Goal: Information Seeking & Learning: Learn about a topic

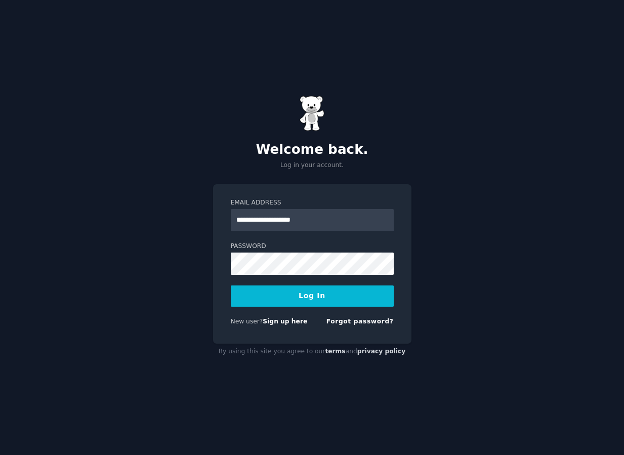
type input "**********"
click at [231, 285] on button "Log In" at bounding box center [312, 295] width 163 height 21
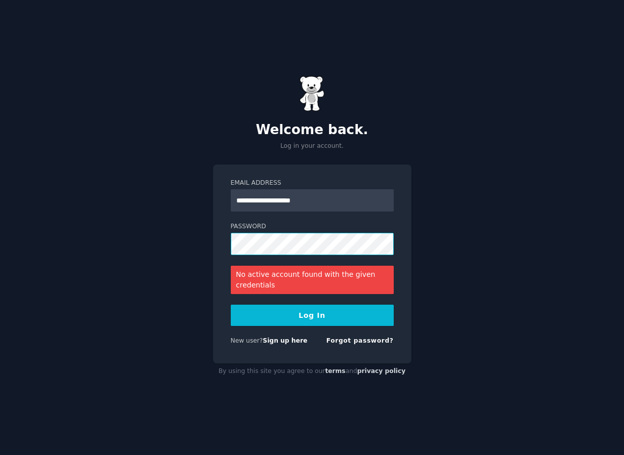
click at [231, 305] on button "Log In" at bounding box center [312, 315] width 163 height 21
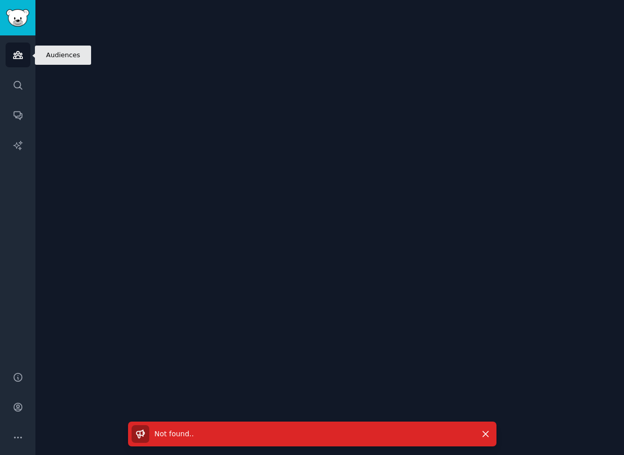
click at [19, 53] on icon "Sidebar" at bounding box center [18, 55] width 11 height 11
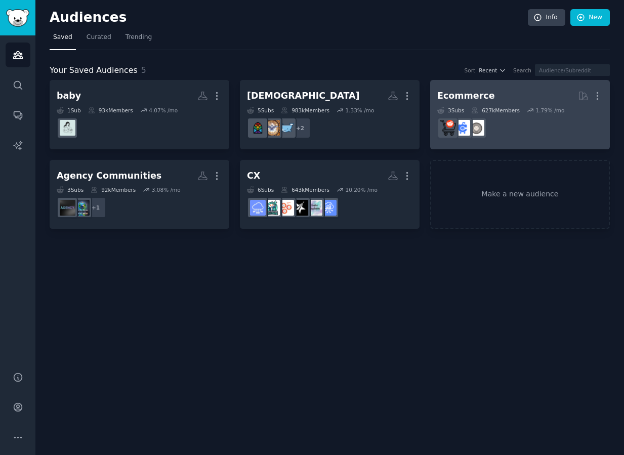
click at [469, 103] on h2 "Ecommerce More" at bounding box center [519, 96] width 165 height 18
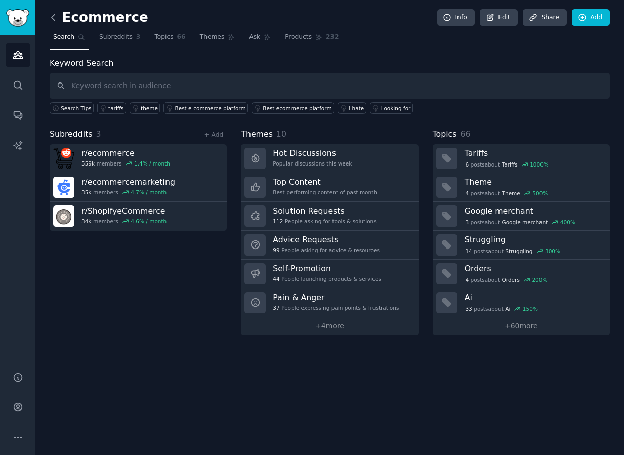
click at [51, 18] on icon at bounding box center [53, 17] width 11 height 11
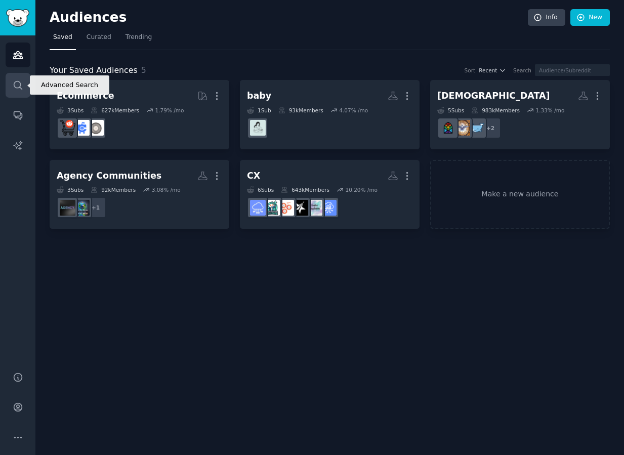
click at [14, 84] on icon "Sidebar" at bounding box center [18, 85] width 8 height 8
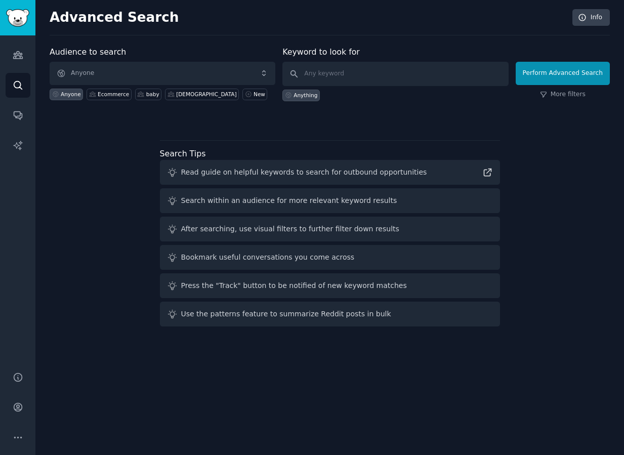
click at [19, 69] on div "Audiences Search Conversations AI Reports" at bounding box center [17, 197] width 35 height 324
click at [19, 57] on icon "Sidebar" at bounding box center [17, 55] width 9 height 7
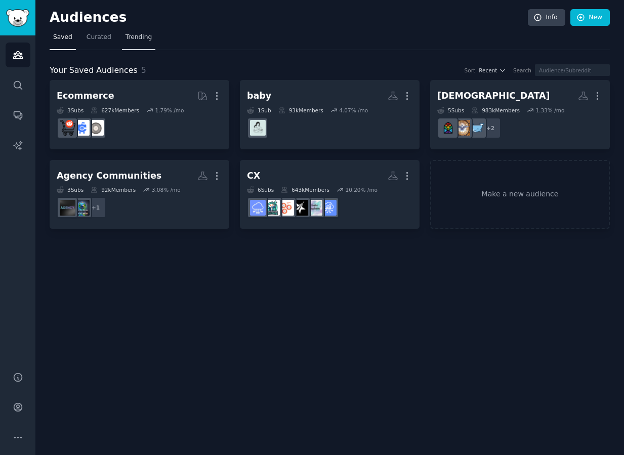
click at [133, 40] on span "Trending" at bounding box center [138, 37] width 26 height 9
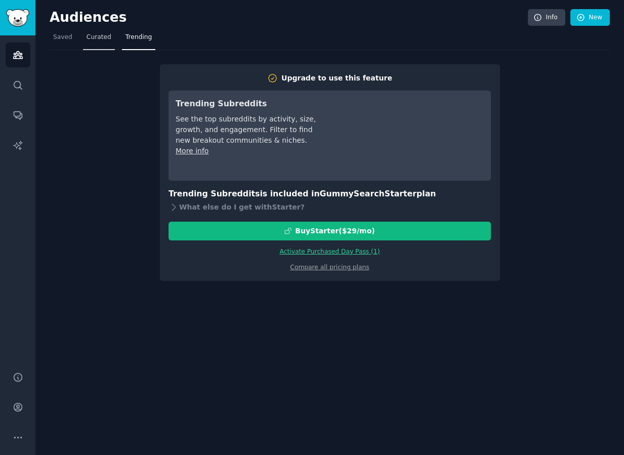
click at [105, 43] on link "Curated" at bounding box center [99, 39] width 32 height 21
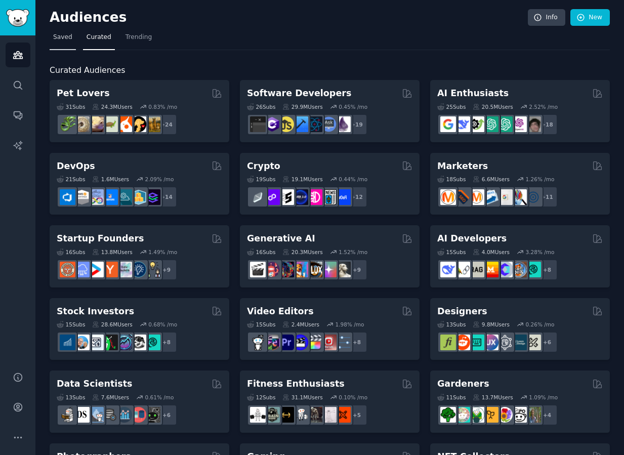
click at [69, 41] on span "Saved" at bounding box center [62, 37] width 19 height 9
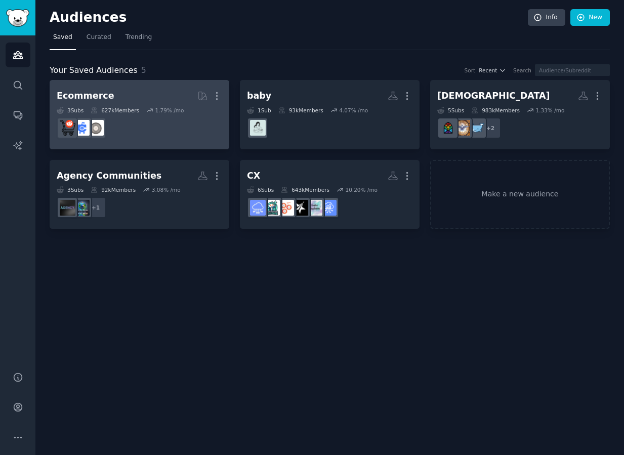
click at [220, 117] on dd at bounding box center [139, 128] width 165 height 28
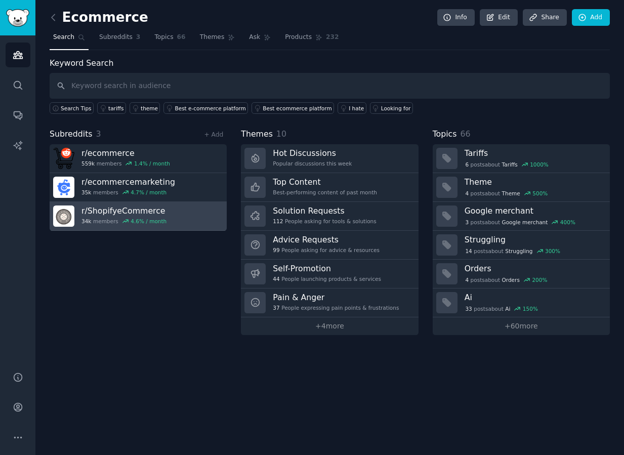
click at [167, 212] on link "r/ ShopifyeCommerce 34k members 4.6 % / month" at bounding box center [138, 216] width 177 height 29
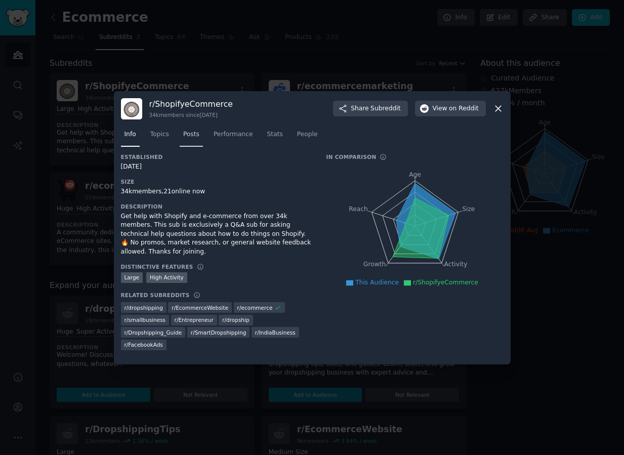
click at [193, 139] on link "Posts" at bounding box center [191, 136] width 23 height 21
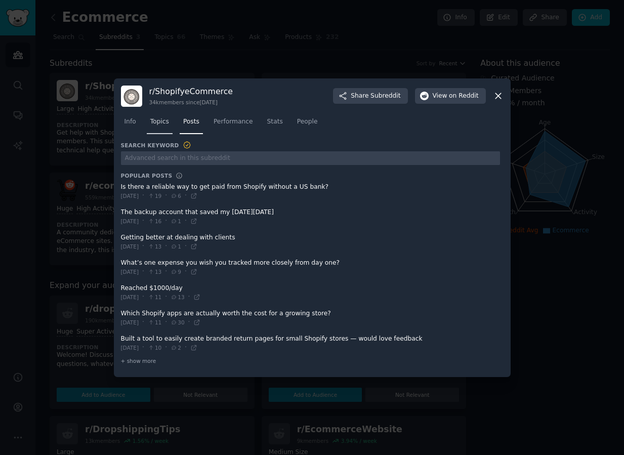
click at [164, 124] on span "Topics" at bounding box center [159, 121] width 19 height 9
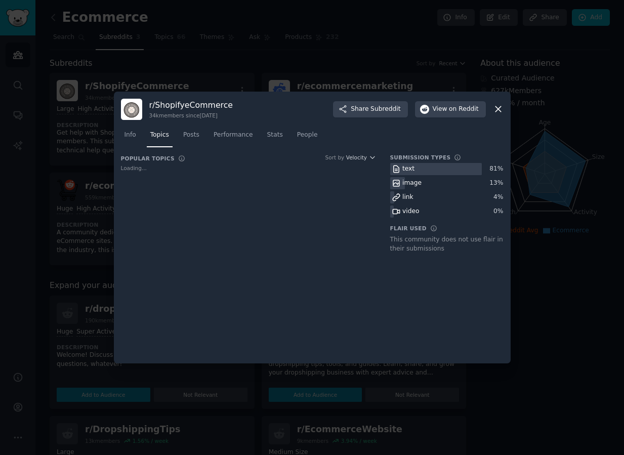
click at [504, 110] on div "r/ ShopifyeCommerce 34k members since [DATE] Share Subreddit View on Reddit Inf…" at bounding box center [312, 228] width 397 height 272
click at [502, 120] on div "Info Topics Posts Performance Stats People" at bounding box center [312, 137] width 382 height 34
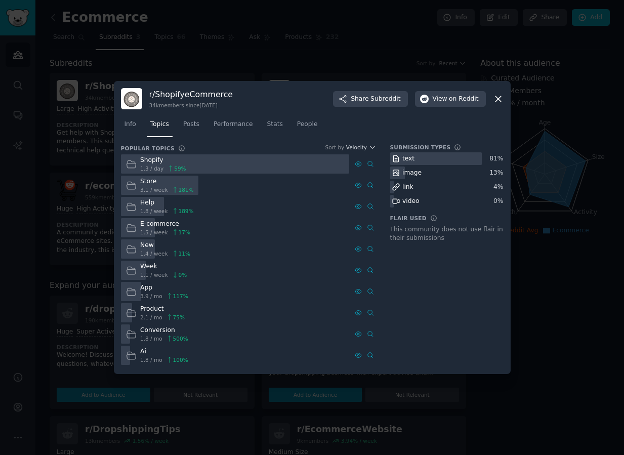
click at [500, 105] on div "r/ ShopifyeCommerce 34k members since [DATE] Share Subreddit View on Reddit" at bounding box center [312, 98] width 382 height 21
click at [500, 101] on icon at bounding box center [498, 99] width 6 height 6
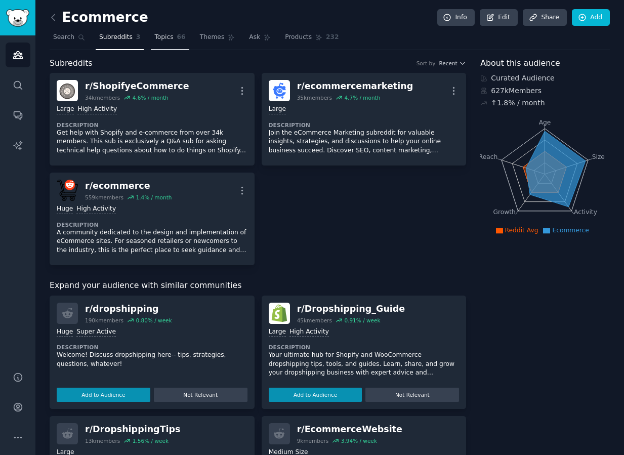
click at [166, 40] on span "Topics" at bounding box center [163, 37] width 19 height 9
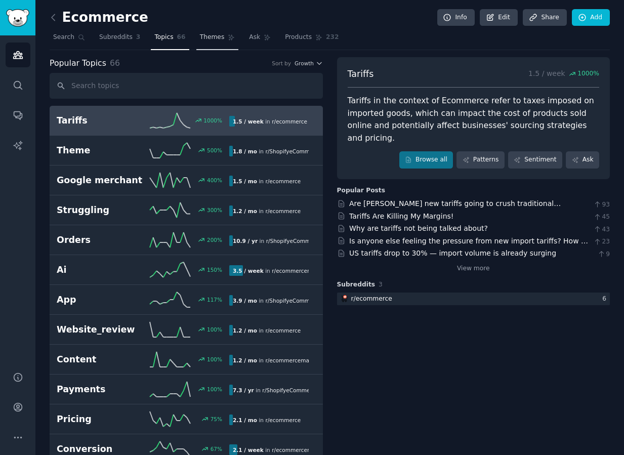
click at [207, 43] on link "Themes" at bounding box center [217, 39] width 42 height 21
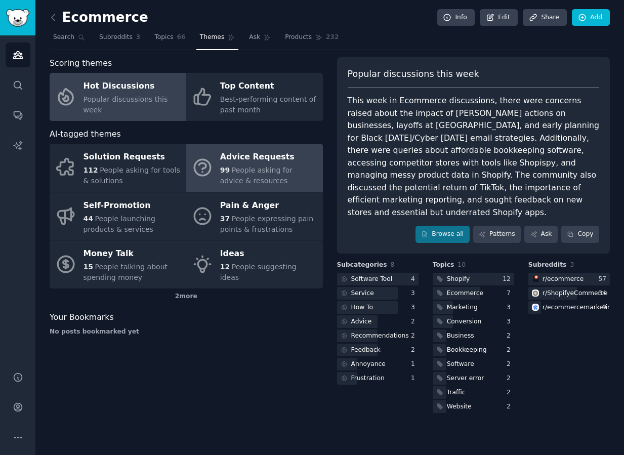
click at [255, 171] on span "People asking for advice & resources" at bounding box center [256, 175] width 72 height 19
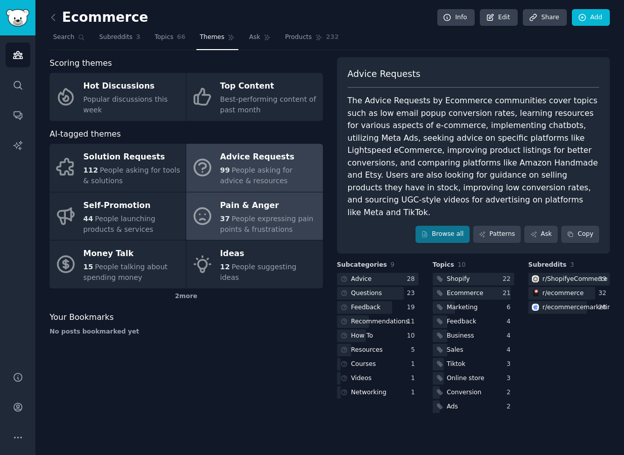
click at [243, 235] on link "Pain & Anger 37 People expressing pain points & frustrations" at bounding box center [254, 216] width 136 height 48
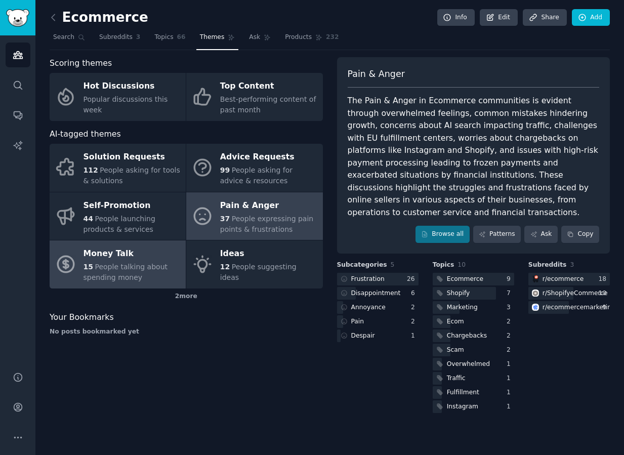
click at [150, 254] on div "Money Talk" at bounding box center [131, 254] width 97 height 16
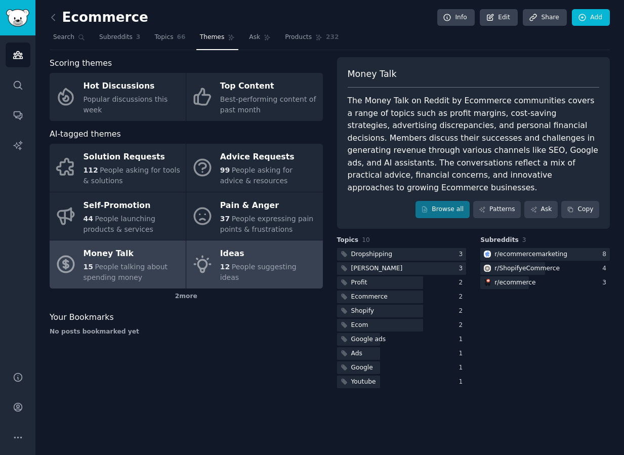
click at [245, 261] on div "Ideas" at bounding box center [268, 254] width 97 height 16
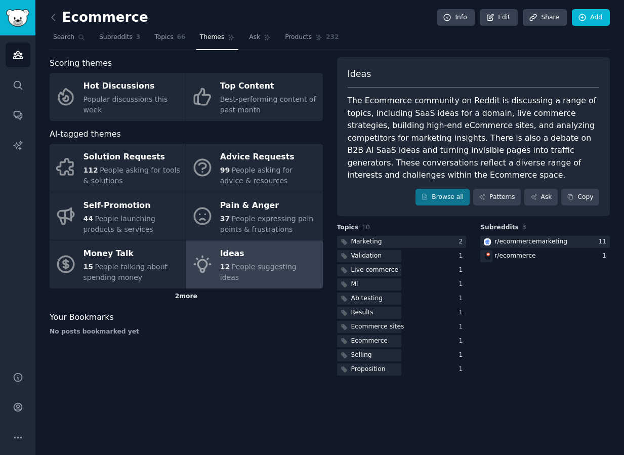
click at [186, 297] on div "2 more" at bounding box center [186, 296] width 273 height 16
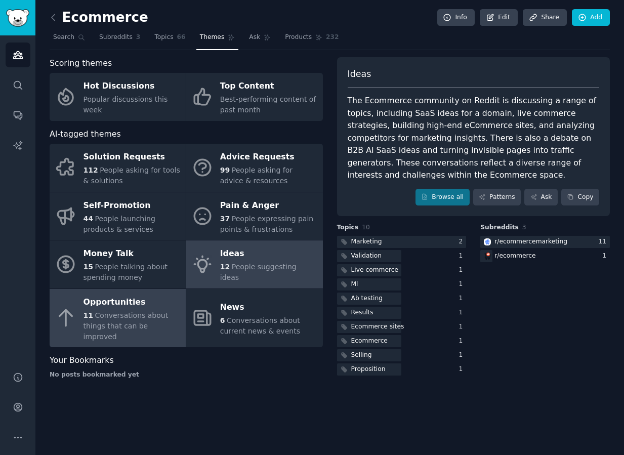
click at [153, 303] on div "Opportunities" at bounding box center [131, 302] width 97 height 16
